Goal: Task Accomplishment & Management: Manage account settings

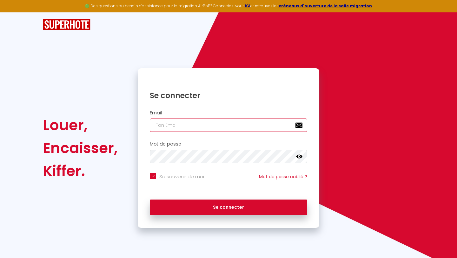
click at [241, 125] on input "email" at bounding box center [228, 124] width 157 height 13
type input "d"
checkbox input "true"
type input "de"
checkbox input "true"
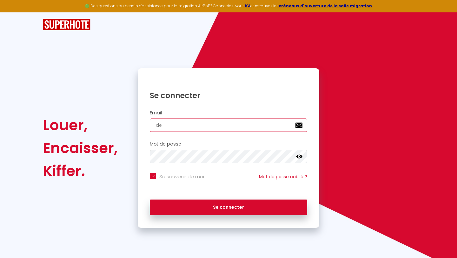
type input "del"
checkbox input "true"
type input "delt"
checkbox input "true"
type input "delta"
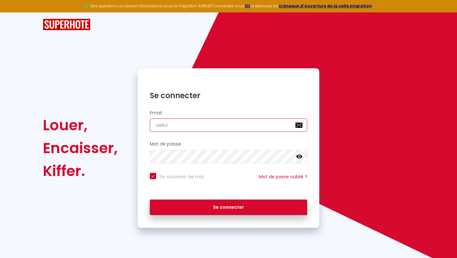
checkbox input "true"
type input "deltak"
checkbox input "true"
type input "deltake"
checkbox input "true"
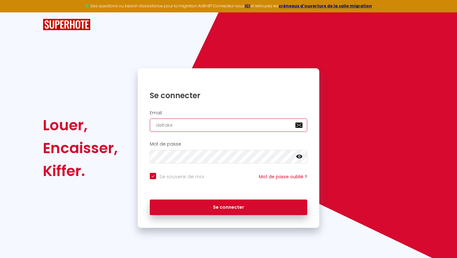
type input "deltakey"
checkbox input "true"
type input "deltakeys"
checkbox input "true"
type input "deltakeys@"
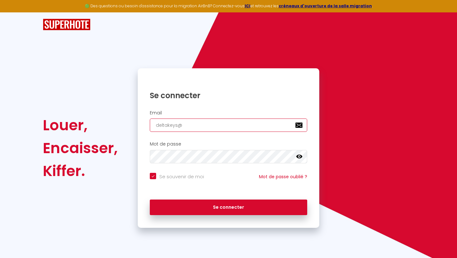
checkbox input "true"
type input "deltakeys@o"
checkbox input "true"
type input "deltakeys@ou"
checkbox input "true"
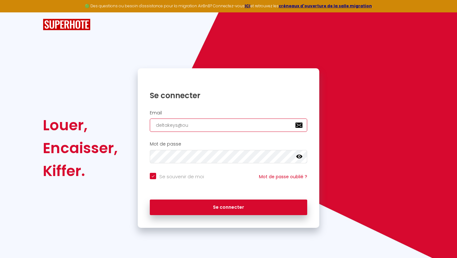
type input "deltakeys@out"
checkbox input "true"
type input "deltakeys@outl"
checkbox input "true"
type input "deltakeys@outlo"
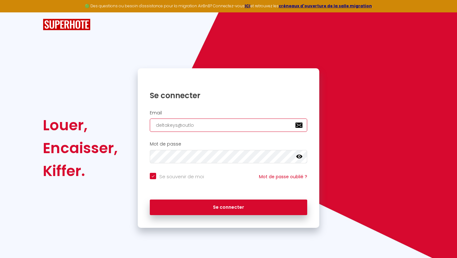
checkbox input "true"
type input "deltakeys@outloo"
checkbox input "true"
type input "[EMAIL_ADDRESS]"
checkbox input "true"
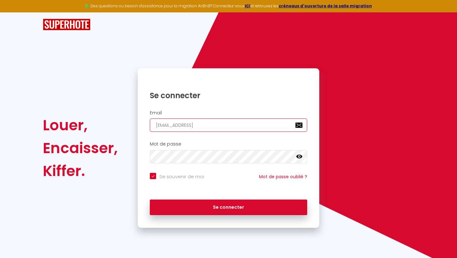
type input "[EMAIL_ADDRESS]."
checkbox input "true"
type input "deltakeys@outlook.f"
checkbox input "true"
type input "[EMAIL_ADDRESS][DOMAIN_NAME]"
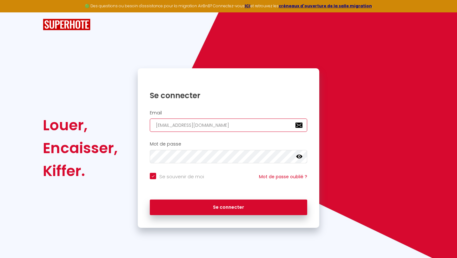
checkbox input "true"
type input "[EMAIL_ADDRESS][DOMAIN_NAME]"
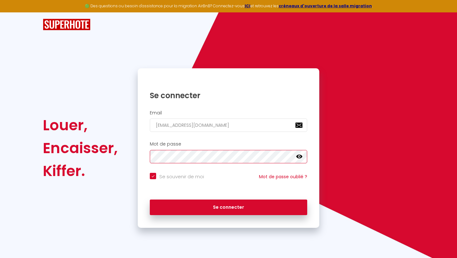
checkbox input "true"
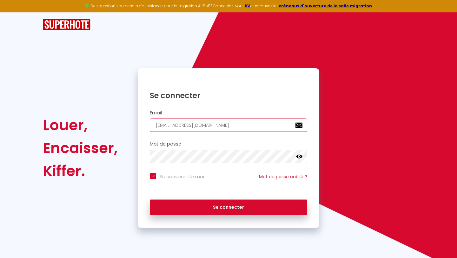
click at [167, 127] on input "[EMAIL_ADDRESS][DOMAIN_NAME]" at bounding box center [228, 124] width 157 height 13
type input "[EMAIL_ADDRESS][DOMAIN_NAME]"
checkbox input "true"
type input "[EMAIL_ADDRESS][DOMAIN_NAME]"
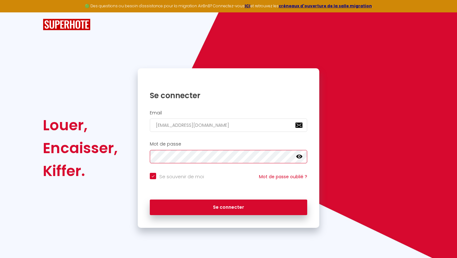
click at [150, 199] on button "Se connecter" at bounding box center [228, 207] width 157 height 16
checkbox input "true"
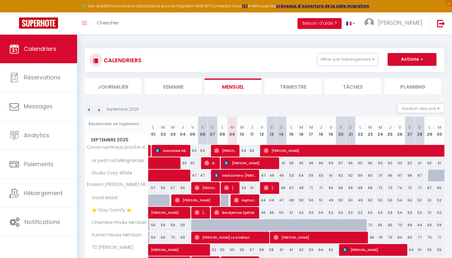
click at [325, 66] on div "CALENDRIERS Filtrer par hébergement [PERSON_NAME] Mood ⭐️ Stay Comfy ⭐️ [PERSON…" at bounding box center [265, 60] width 350 height 14
click at [328, 64] on button "Filtrer par hébergement" at bounding box center [347, 59] width 61 height 13
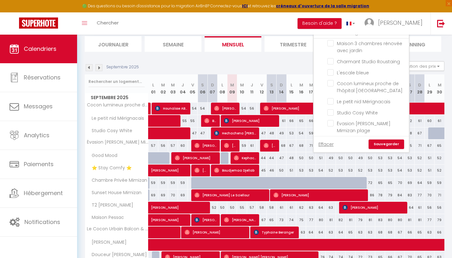
scroll to position [43, 0]
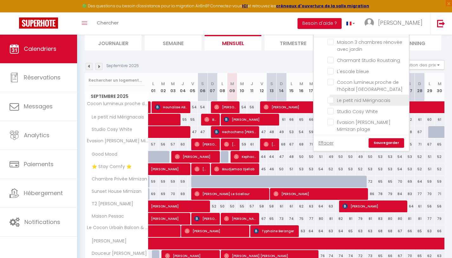
click at [334, 97] on input "Le petit nid Mérignacais" at bounding box center [367, 99] width 79 height 6
checkbox input "true"
checkbox input "false"
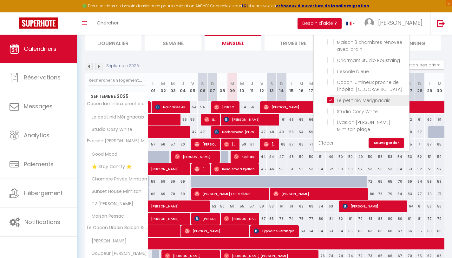
checkbox input "false"
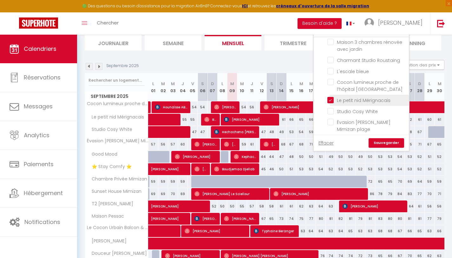
checkbox input "false"
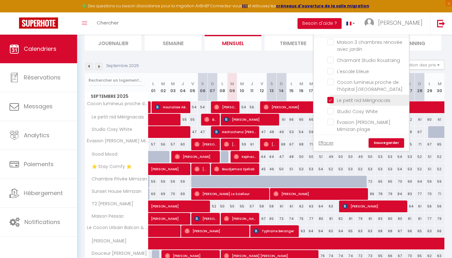
checkbox input "false"
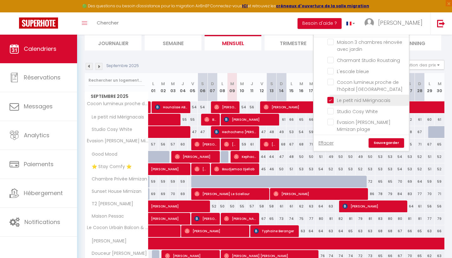
checkbox input "false"
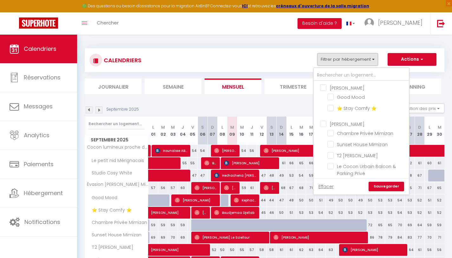
scroll to position [50, 0]
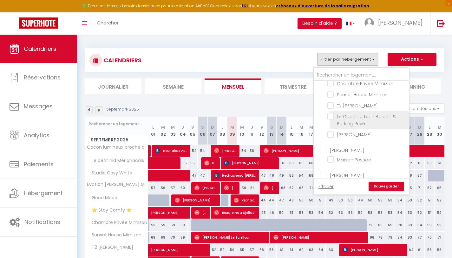
click at [331, 117] on input "Le Cocon Urbain Balcon & Parking Privé" at bounding box center [367, 116] width 79 height 6
checkbox input "true"
checkbox input "false"
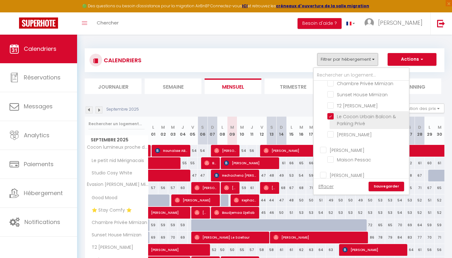
checkbox input "false"
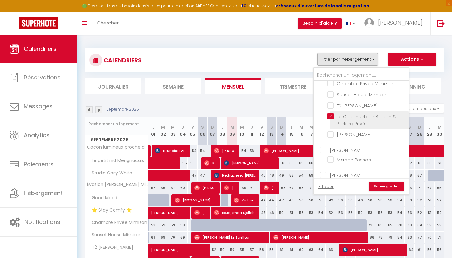
checkbox input "false"
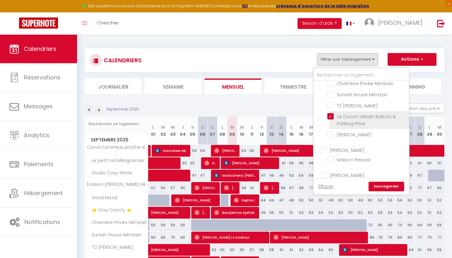
checkbox input "false"
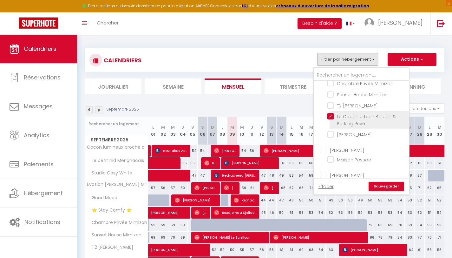
checkbox input "false"
click at [377, 186] on link "Sauvegarder" at bounding box center [387, 187] width 36 height 10
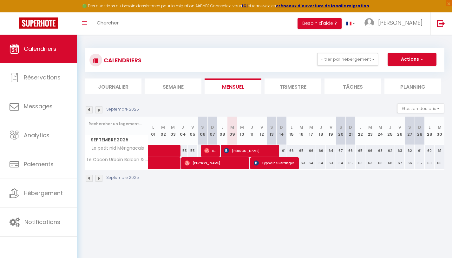
click at [90, 111] on img at bounding box center [89, 109] width 7 height 7
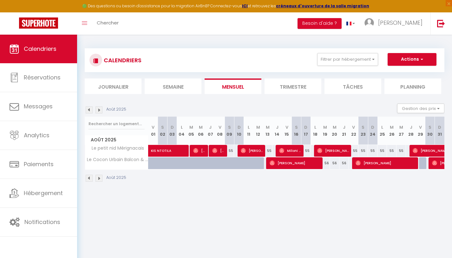
click at [98, 109] on img at bounding box center [99, 109] width 7 height 7
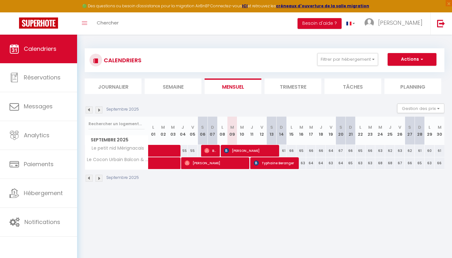
click at [91, 111] on img at bounding box center [89, 109] width 7 height 7
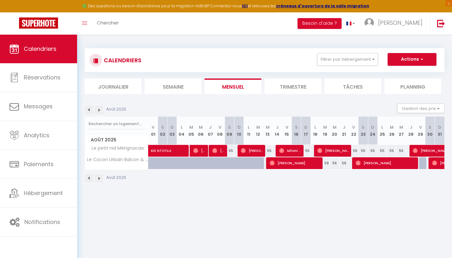
click at [100, 112] on img at bounding box center [99, 109] width 7 height 7
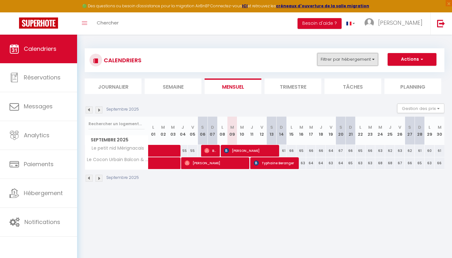
click at [340, 59] on button "Filtrer par hébergement" at bounding box center [347, 59] width 61 height 13
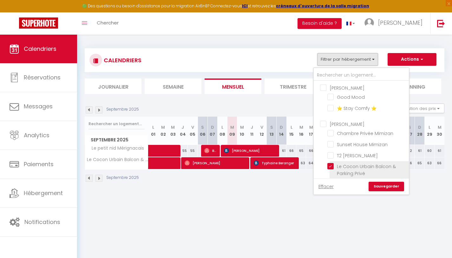
click at [331, 166] on input "Le Cocon Urbain Balcon & Parking Privé" at bounding box center [367, 166] width 79 height 6
checkbox input "false"
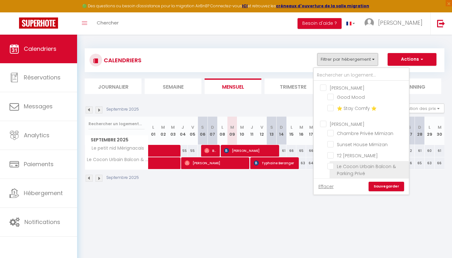
checkbox input "false"
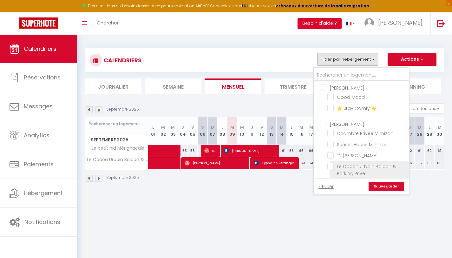
checkbox input "false"
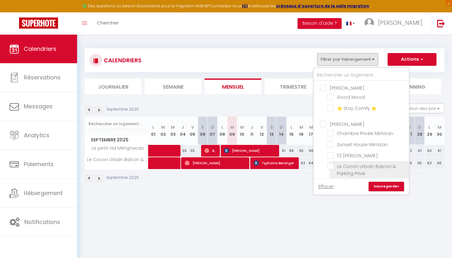
checkbox input "false"
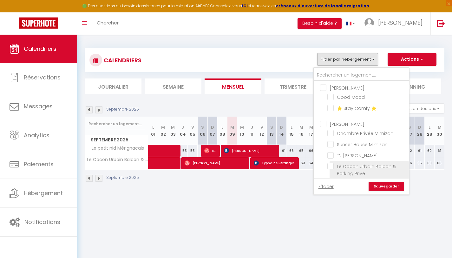
checkbox input "false"
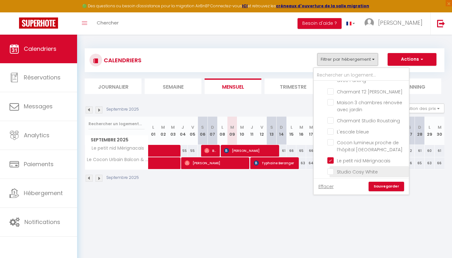
scroll to position [262, 0]
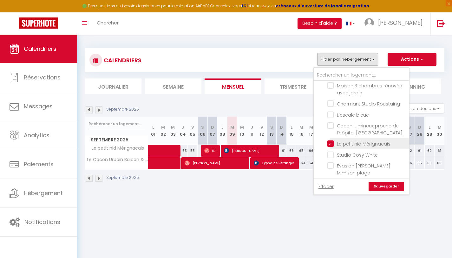
click at [331, 144] on li "Le petit nid Mérignacais" at bounding box center [369, 143] width 79 height 11
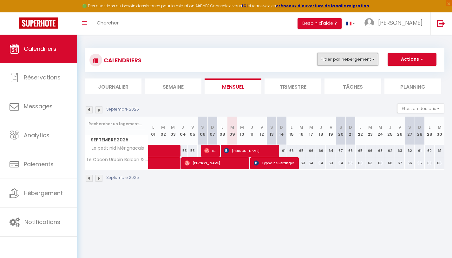
click at [338, 63] on button "Filtrer par hébergement" at bounding box center [347, 59] width 61 height 13
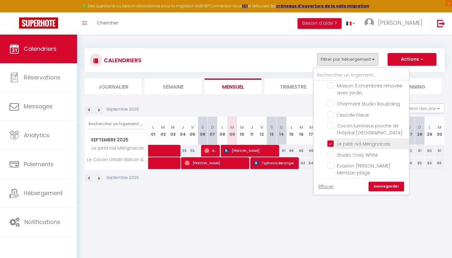
click at [330, 140] on input "Le petit nid Mérignacais" at bounding box center [367, 143] width 79 height 6
checkbox input "false"
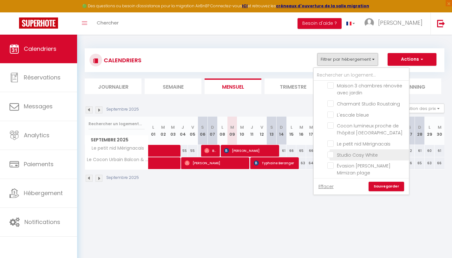
checkbox input "false"
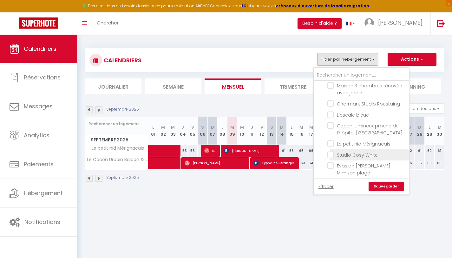
checkbox input "false"
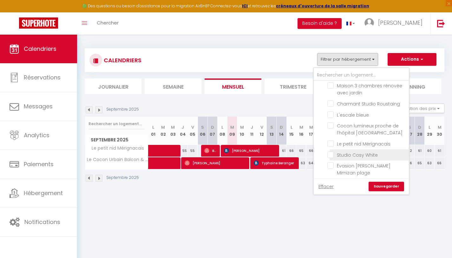
checkbox input "false"
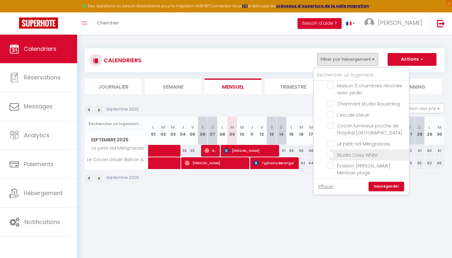
checkbox input "false"
click at [383, 189] on link "Sauvegarder" at bounding box center [387, 187] width 36 height 10
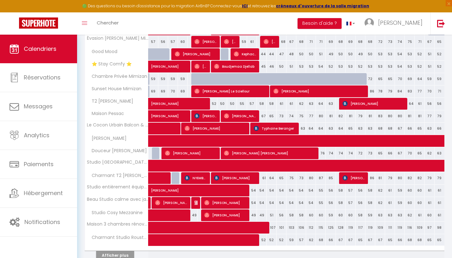
scroll to position [176, 0]
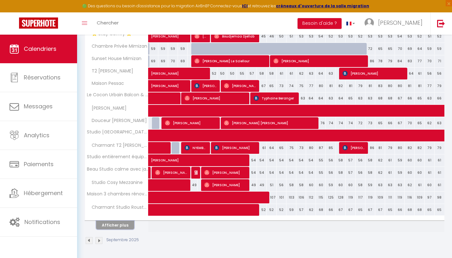
click at [117, 223] on button "Afficher plus" at bounding box center [115, 225] width 38 height 9
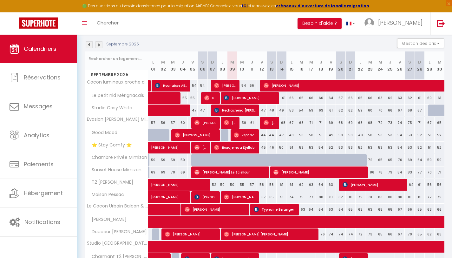
scroll to position [63, 0]
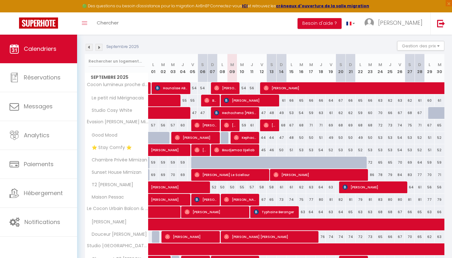
click at [133, 98] on span "Le petit nid Mérignacais" at bounding box center [116, 98] width 60 height 7
click at [111, 103] on th "Le petit nid Mérignacais" at bounding box center [116, 101] width 63 height 12
click at [112, 99] on span "Le petit nid Mérignacais" at bounding box center [116, 98] width 60 height 7
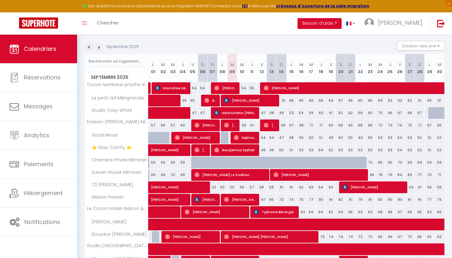
click at [108, 105] on th "Le petit nid Mérignacais" at bounding box center [116, 101] width 63 height 12
click at [108, 108] on span "Studio Cosy White" at bounding box center [110, 110] width 48 height 7
click at [108, 109] on span "Studio Cosy White" at bounding box center [110, 110] width 48 height 7
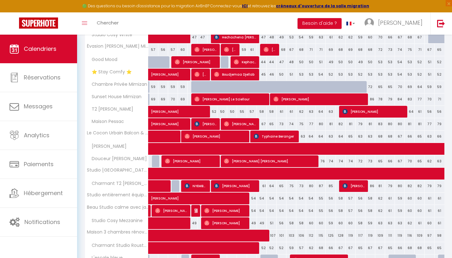
scroll to position [143, 0]
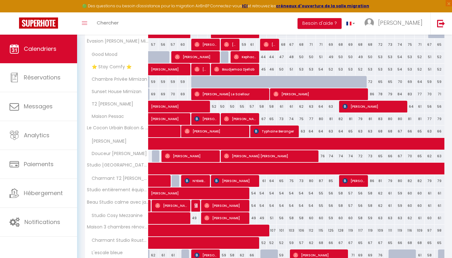
click at [126, 114] on span "Maison Pessac" at bounding box center [106, 116] width 40 height 7
click at [121, 115] on span "Maison Pessac" at bounding box center [106, 116] width 40 height 7
click at [118, 119] on span "Maison Pessac" at bounding box center [106, 116] width 40 height 7
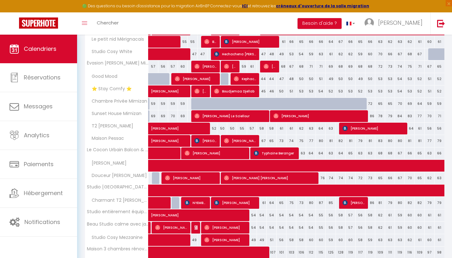
scroll to position [99, 0]
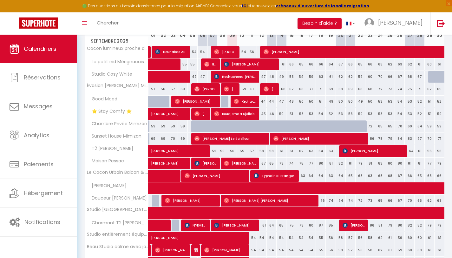
click at [116, 112] on span "⭐️ Stay Comfy ⭐️" at bounding box center [109, 111] width 47 height 7
click at [114, 137] on span "Sunset House Mimizan" at bounding box center [114, 136] width 57 height 7
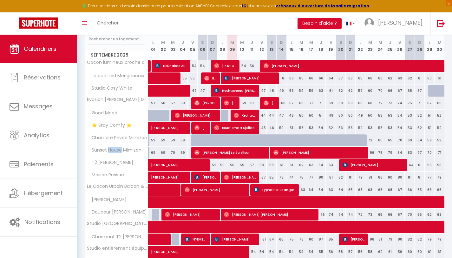
scroll to position [87, 0]
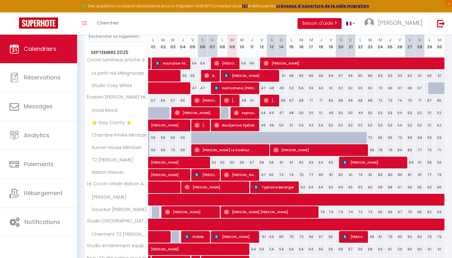
click at [114, 128] on th "⭐️ Stay Comfy ⭐️" at bounding box center [116, 125] width 63 height 12
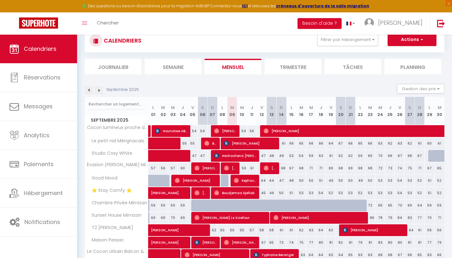
scroll to position [0, 0]
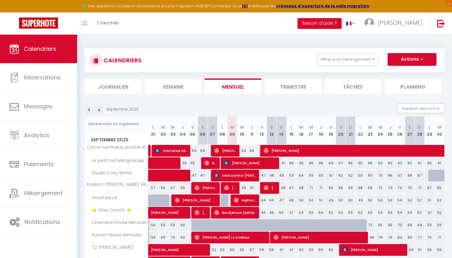
click at [284, 89] on li "Trimestre" at bounding box center [293, 86] width 57 height 16
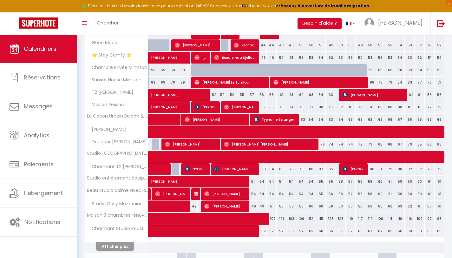
scroll to position [222, 0]
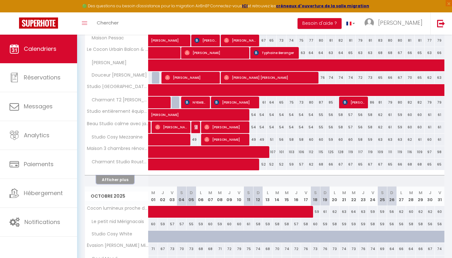
click at [124, 178] on button "Afficher plus" at bounding box center [115, 179] width 38 height 9
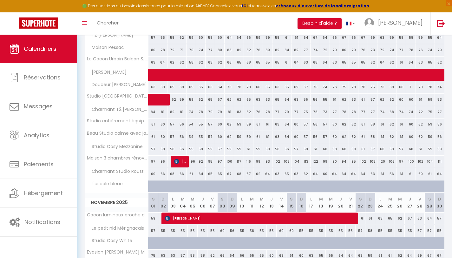
scroll to position [498, 0]
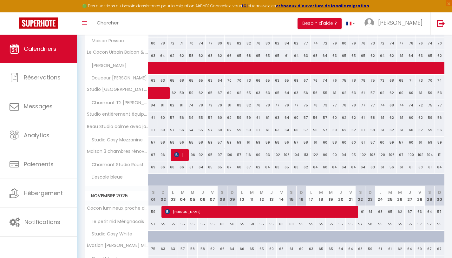
click at [118, 163] on span "Charmant Studio Roustaing" at bounding box center [117, 164] width 63 height 7
click at [118, 160] on th "Maison 3 chambres rénovée avec jardin" at bounding box center [116, 155] width 63 height 12
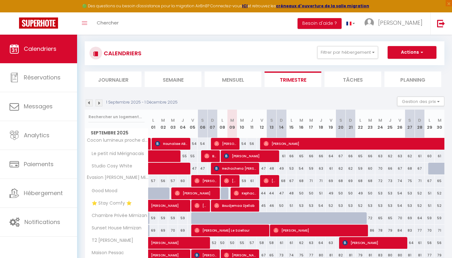
scroll to position [6, 0]
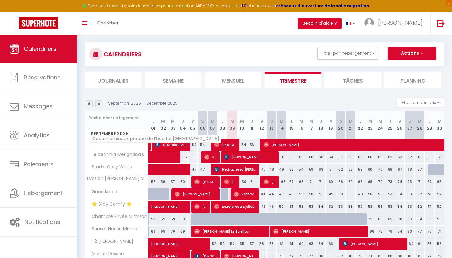
drag, startPoint x: 120, startPoint y: 158, endPoint x: 120, endPoint y: 135, distance: 22.9
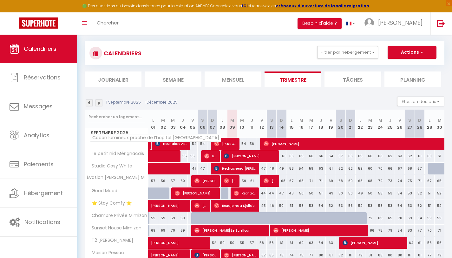
scroll to position [7, 0]
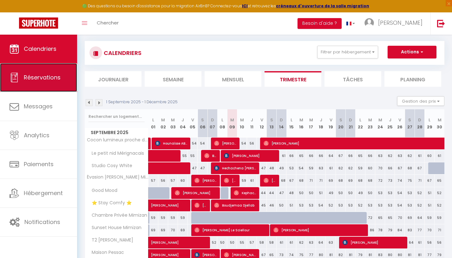
click at [41, 88] on link "Réservations" at bounding box center [38, 77] width 77 height 29
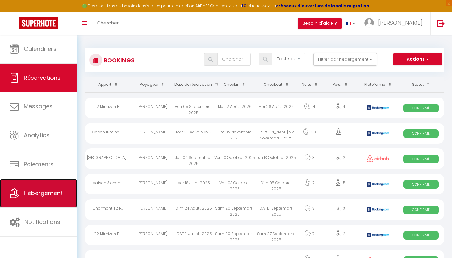
click at [35, 186] on link "Hébergement" at bounding box center [38, 193] width 77 height 29
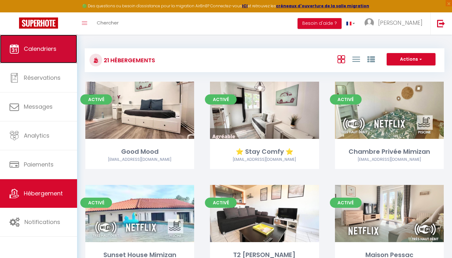
click at [48, 58] on link "Calendriers" at bounding box center [38, 49] width 77 height 29
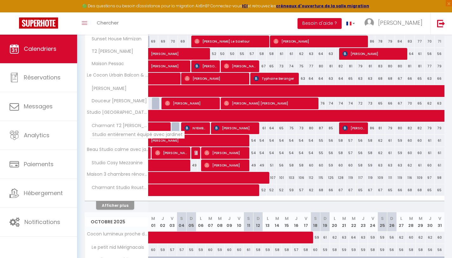
scroll to position [254, 0]
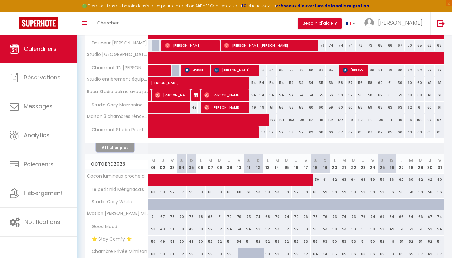
click at [116, 145] on button "Afficher plus" at bounding box center [115, 147] width 38 height 9
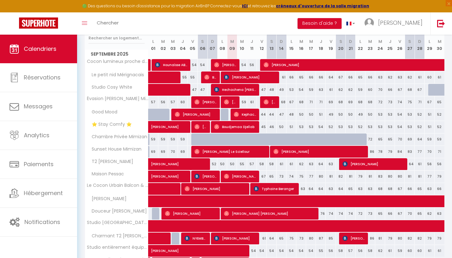
scroll to position [84, 0]
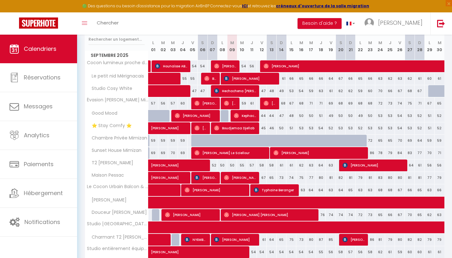
click at [110, 114] on span "Good Mood" at bounding box center [102, 113] width 33 height 7
click at [110, 121] on th "Good Mood" at bounding box center [116, 116] width 63 height 12
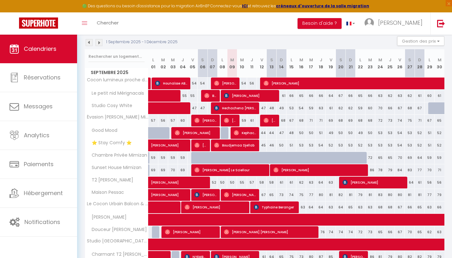
scroll to position [4, 0]
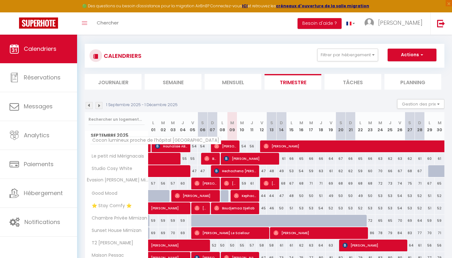
click at [106, 141] on span "Cocon lumineux proche de l’hôpital [GEOGRAPHIC_DATA]" at bounding box center [155, 140] width 131 height 8
click at [103, 143] on span "Cocon lumineux proche de l’hôpital [GEOGRAPHIC_DATA]" at bounding box center [155, 140] width 131 height 8
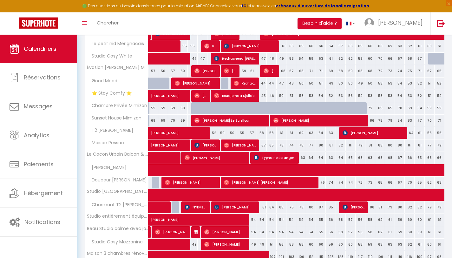
scroll to position [148, 0]
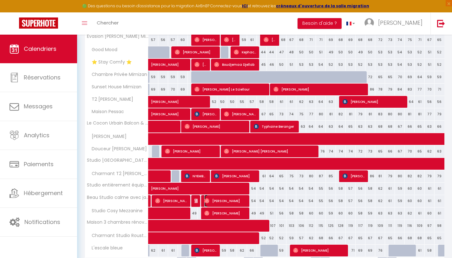
click at [226, 204] on span "[PERSON_NAME]" at bounding box center [225, 201] width 43 height 12
select select "OK"
select select "0"
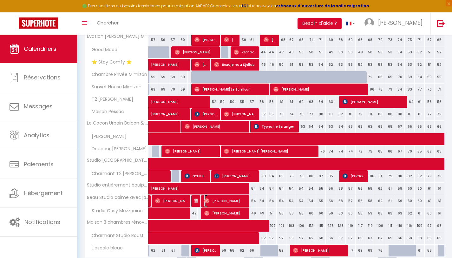
select select "1"
select select
